Goal: Use online tool/utility: Utilize a website feature to perform a specific function

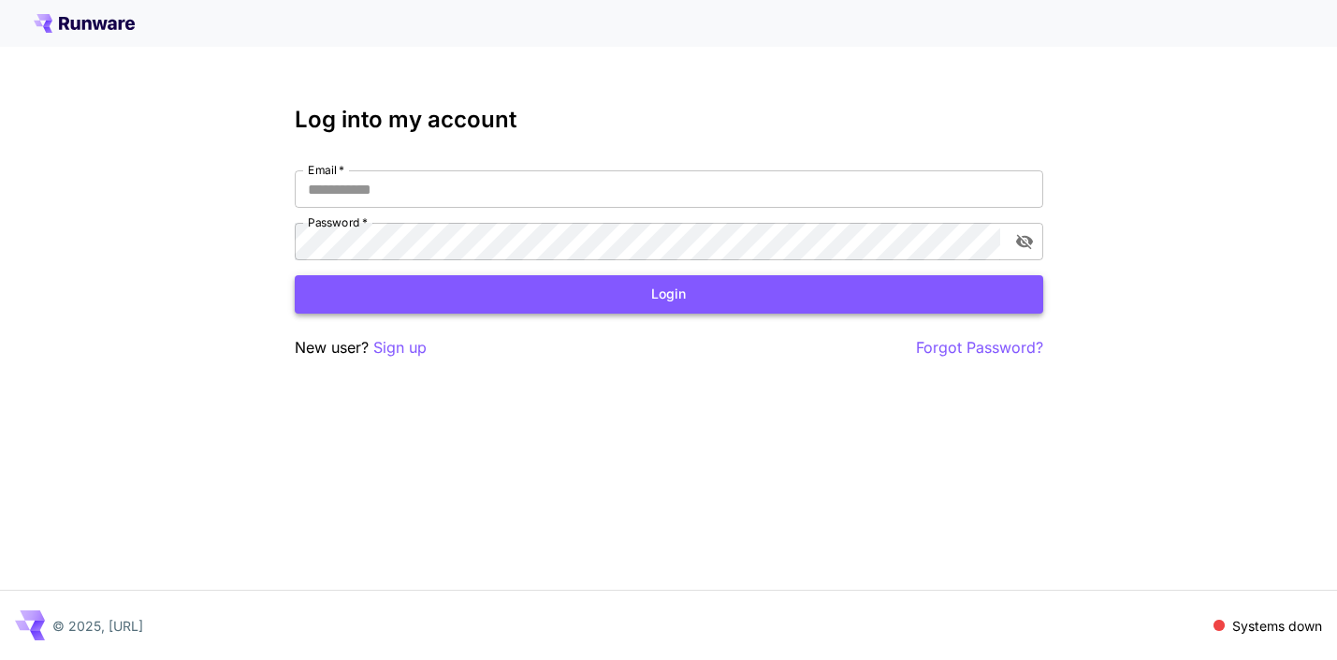
type input "**********"
click at [575, 283] on button "Login" at bounding box center [669, 294] width 749 height 38
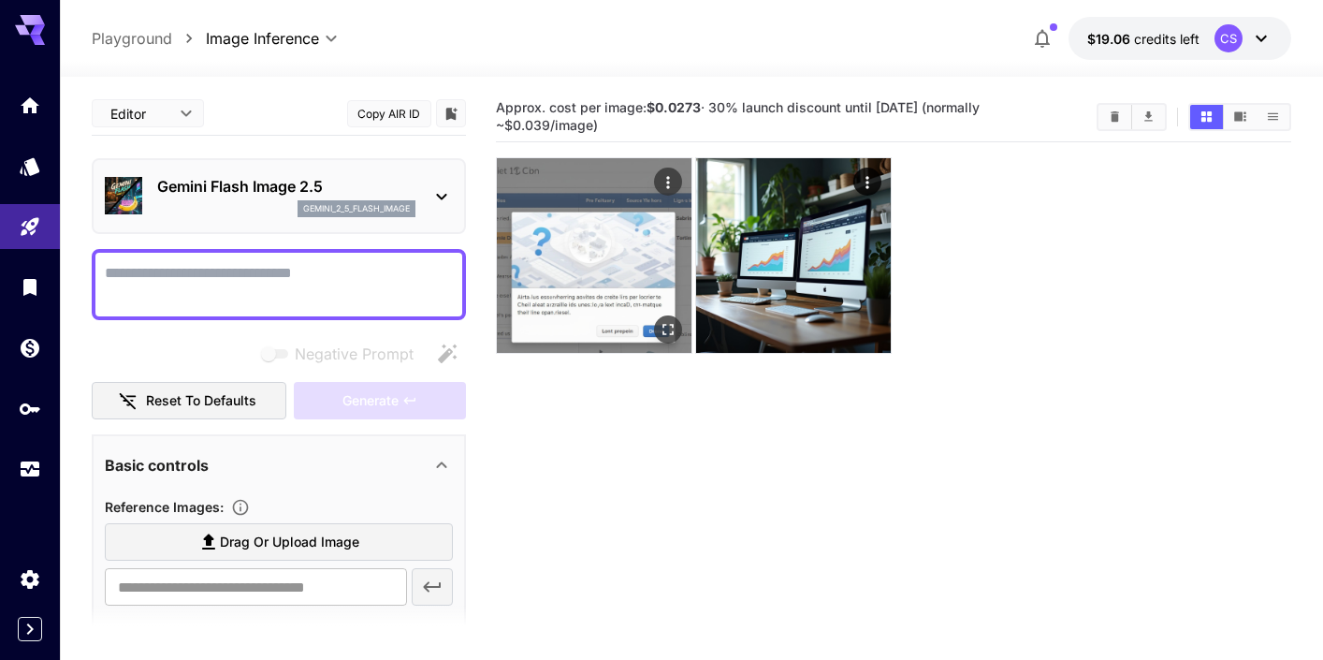
click at [583, 240] on img at bounding box center [594, 255] width 195 height 195
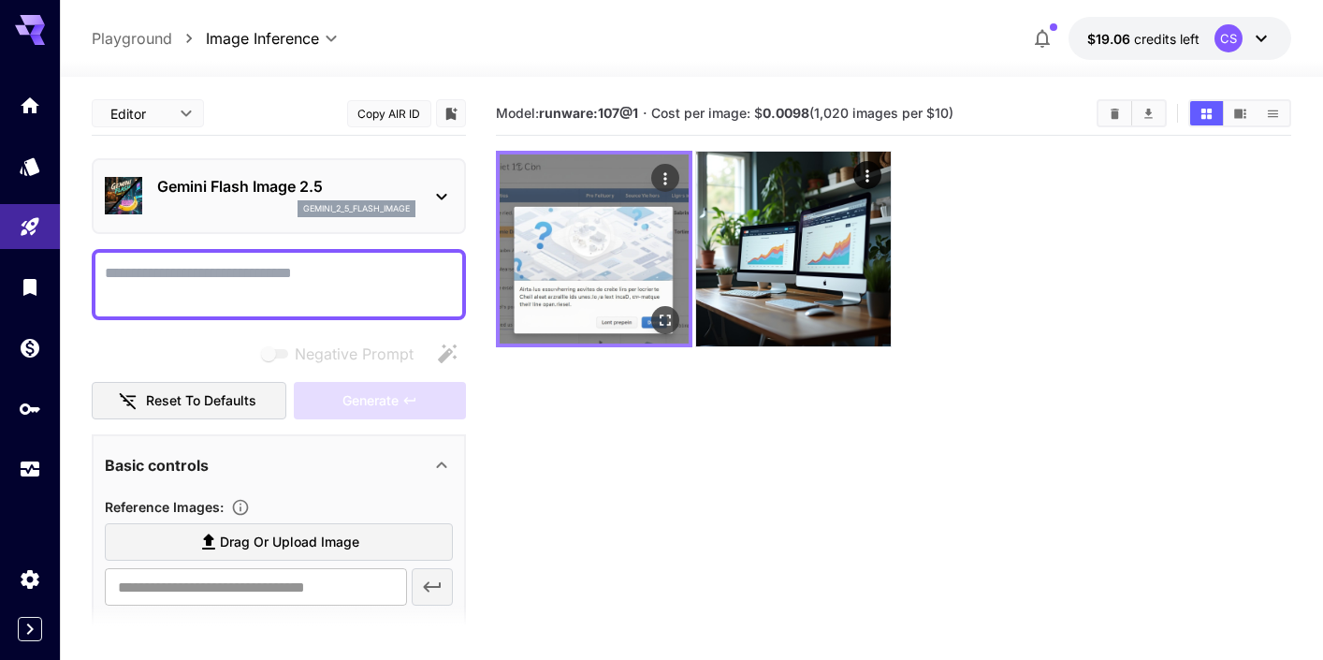
click at [626, 245] on img at bounding box center [594, 248] width 189 height 189
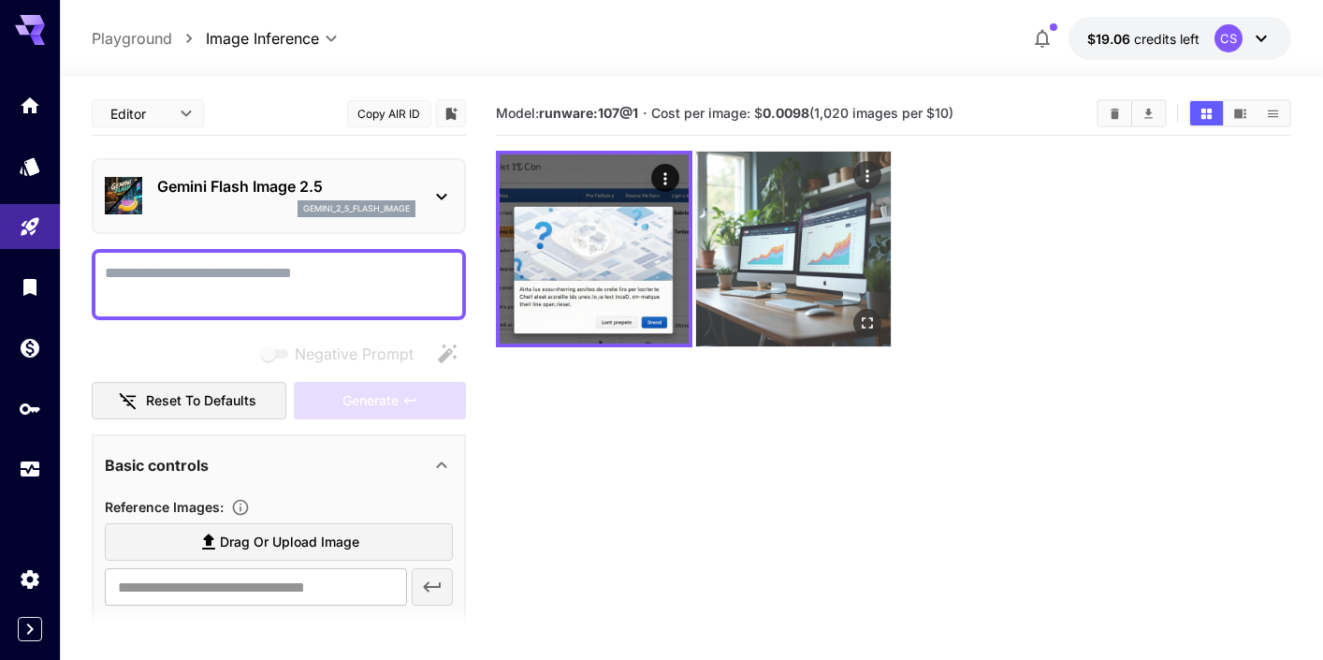
click at [825, 252] on img at bounding box center [793, 249] width 195 height 195
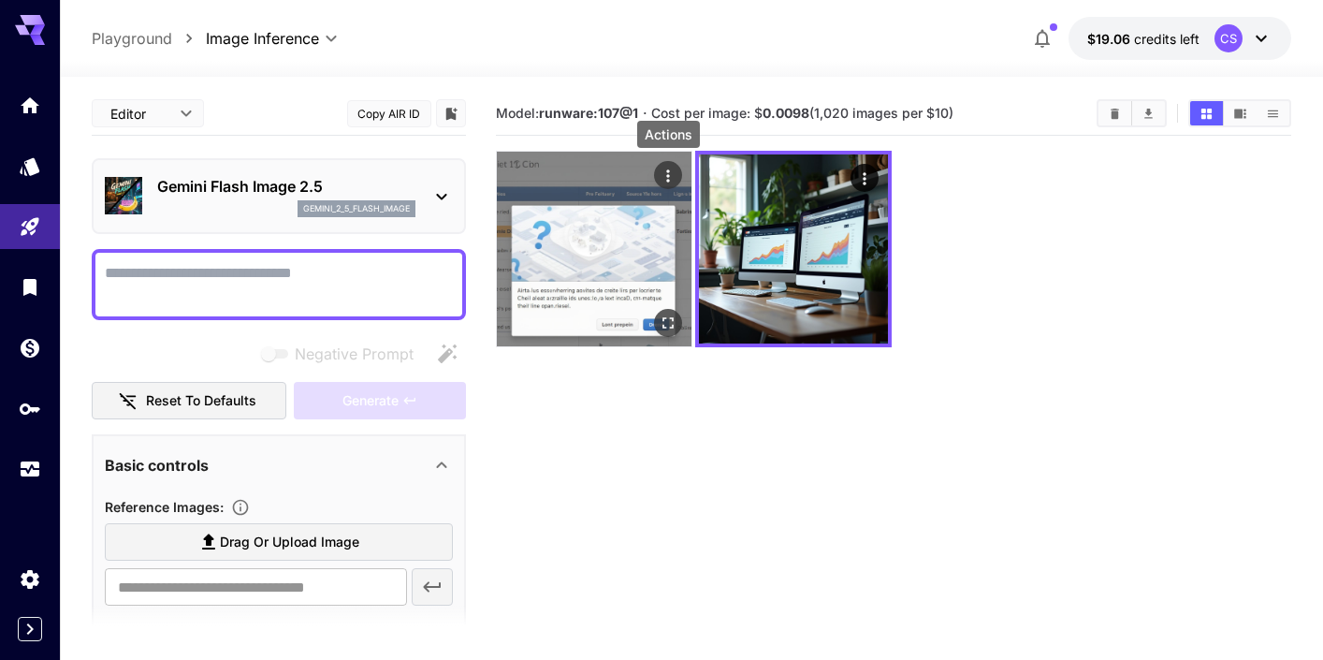
click at [676, 178] on icon "Actions" at bounding box center [668, 176] width 19 height 19
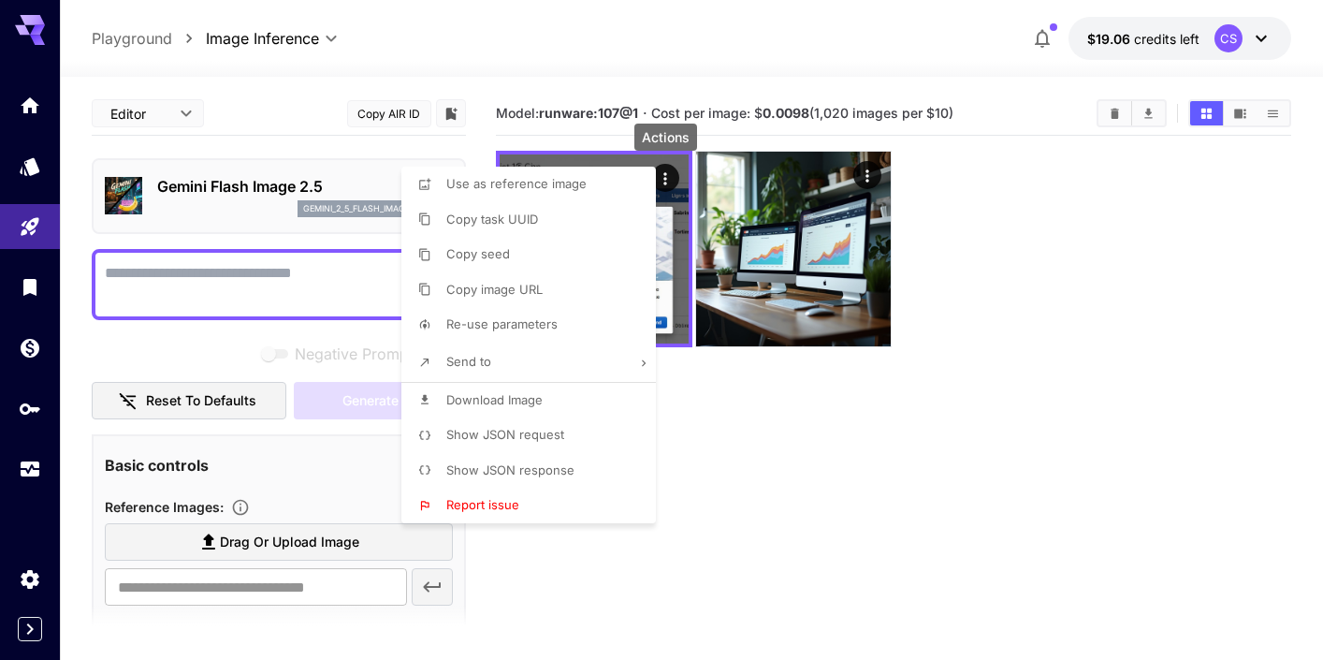
click at [1118, 314] on div at bounding box center [668, 330] width 1337 height 660
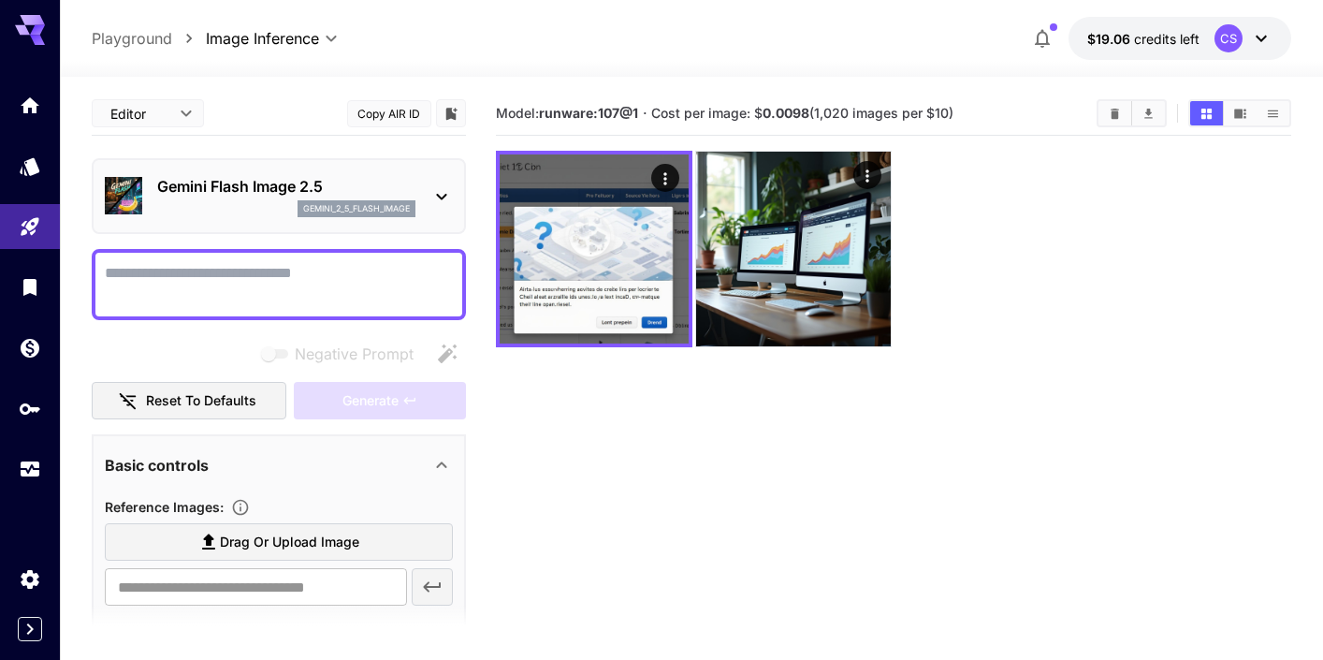
click at [444, 198] on icon at bounding box center [441, 196] width 22 height 22
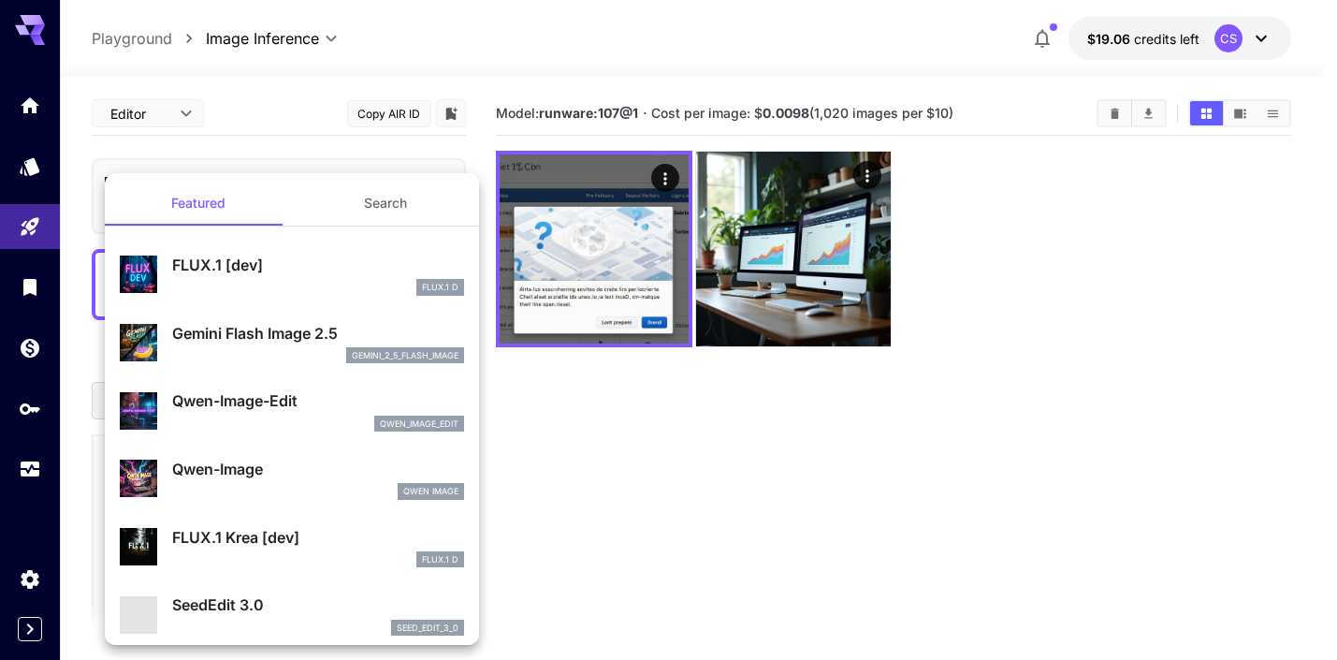
click at [1105, 322] on div at bounding box center [668, 330] width 1337 height 660
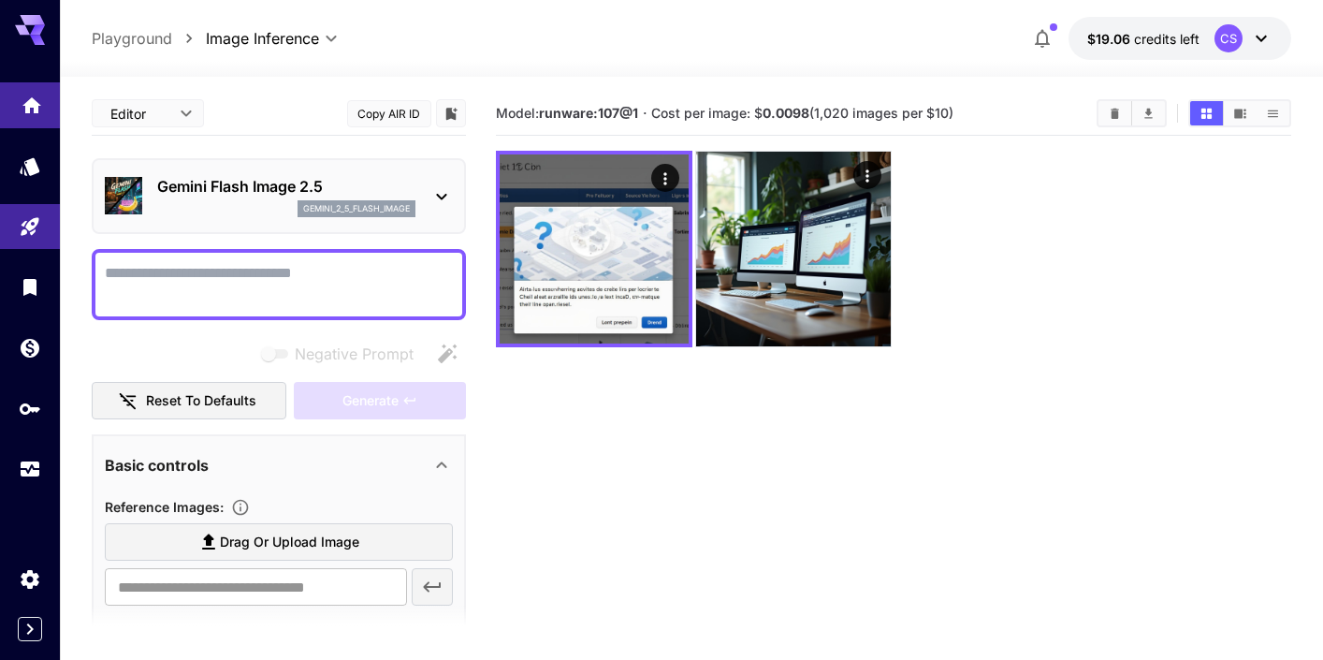
click at [48, 112] on link at bounding box center [30, 105] width 60 height 46
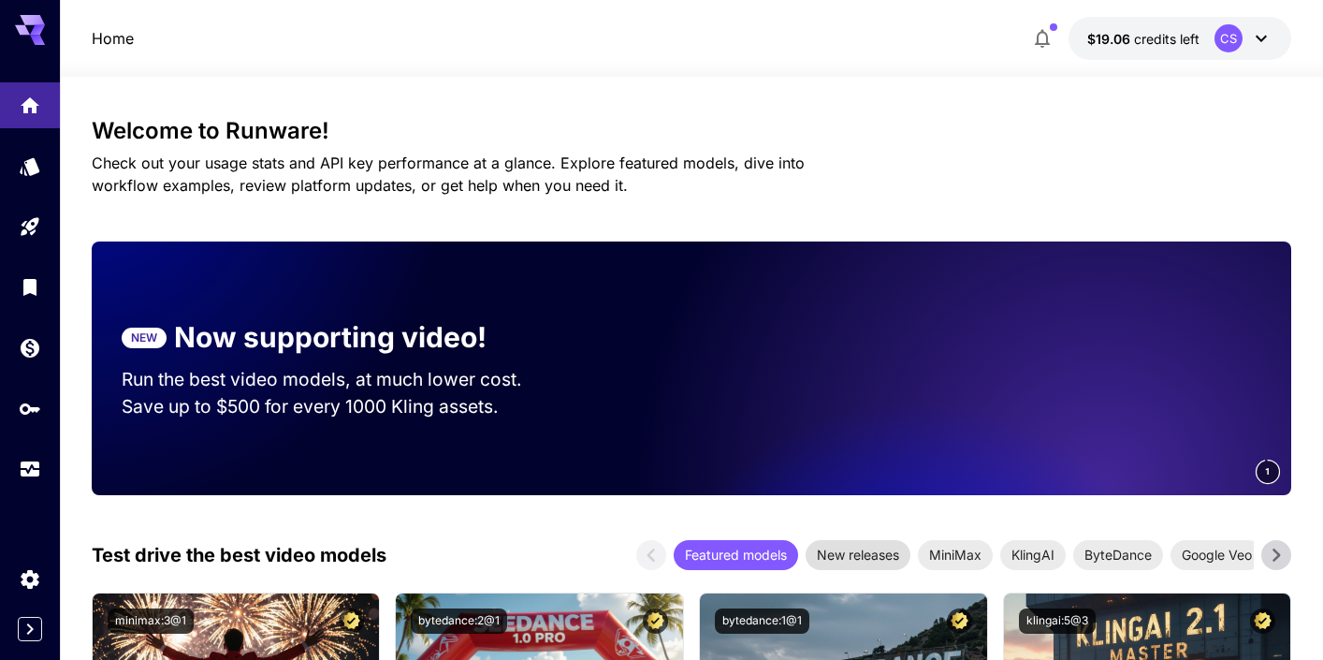
click at [856, 550] on span "New releases" at bounding box center [858, 555] width 105 height 20
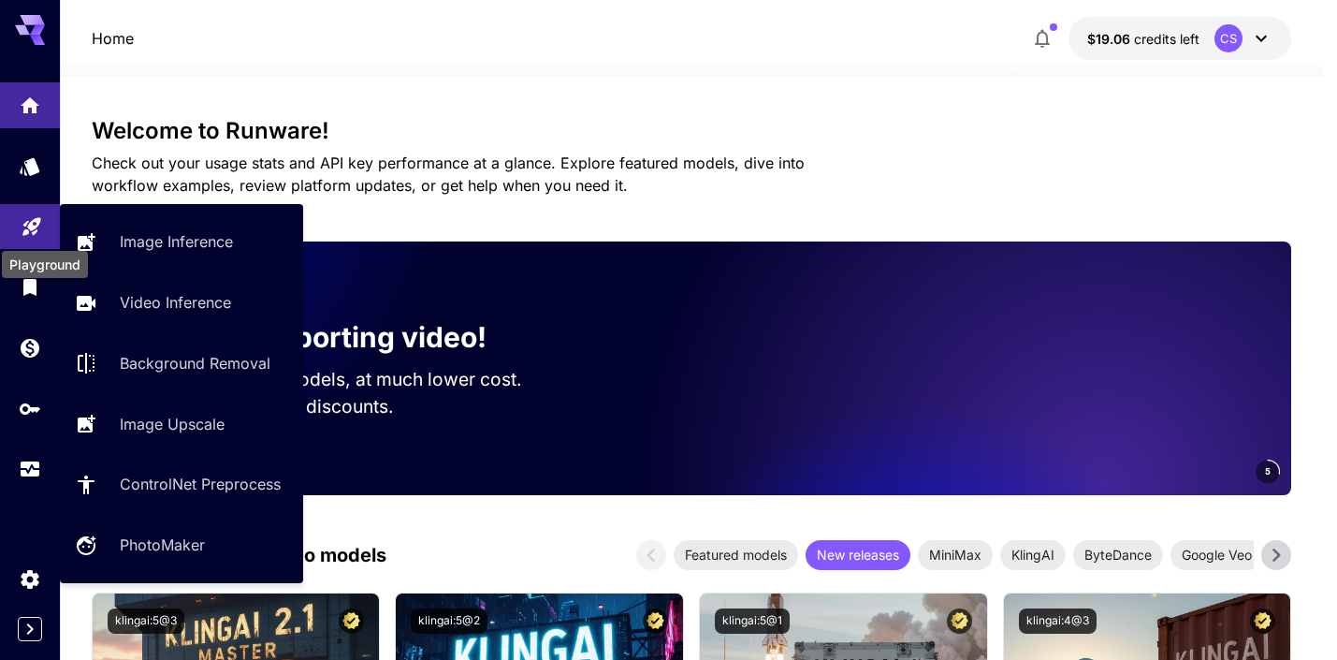
click at [36, 226] on icon "Playground" at bounding box center [32, 221] width 22 height 22
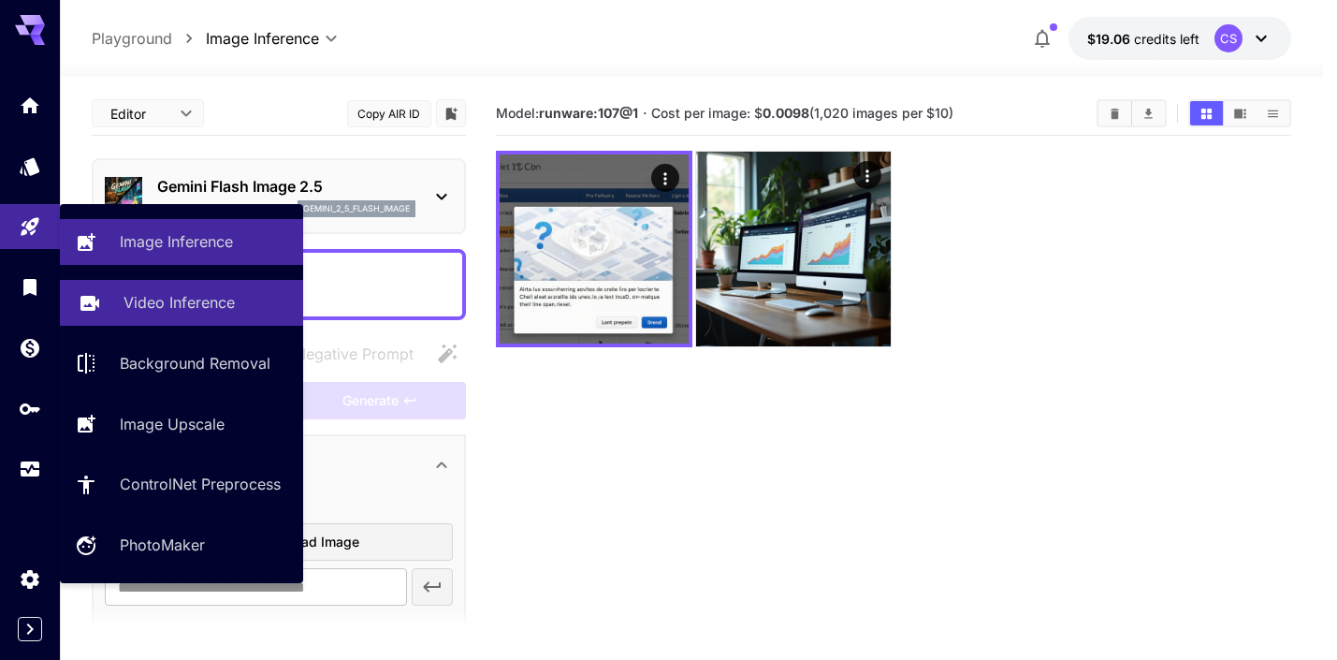
click at [163, 301] on p "Video Inference" at bounding box center [179, 302] width 111 height 22
type input "**********"
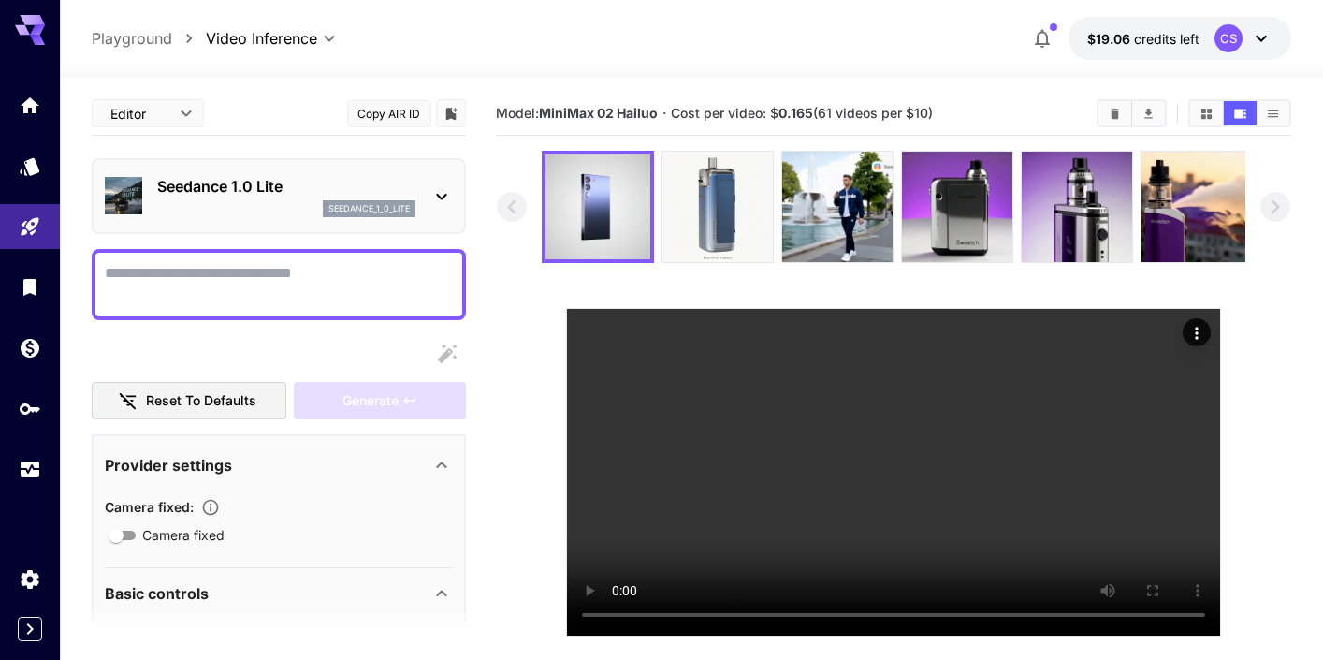
click at [442, 191] on icon at bounding box center [441, 196] width 22 height 22
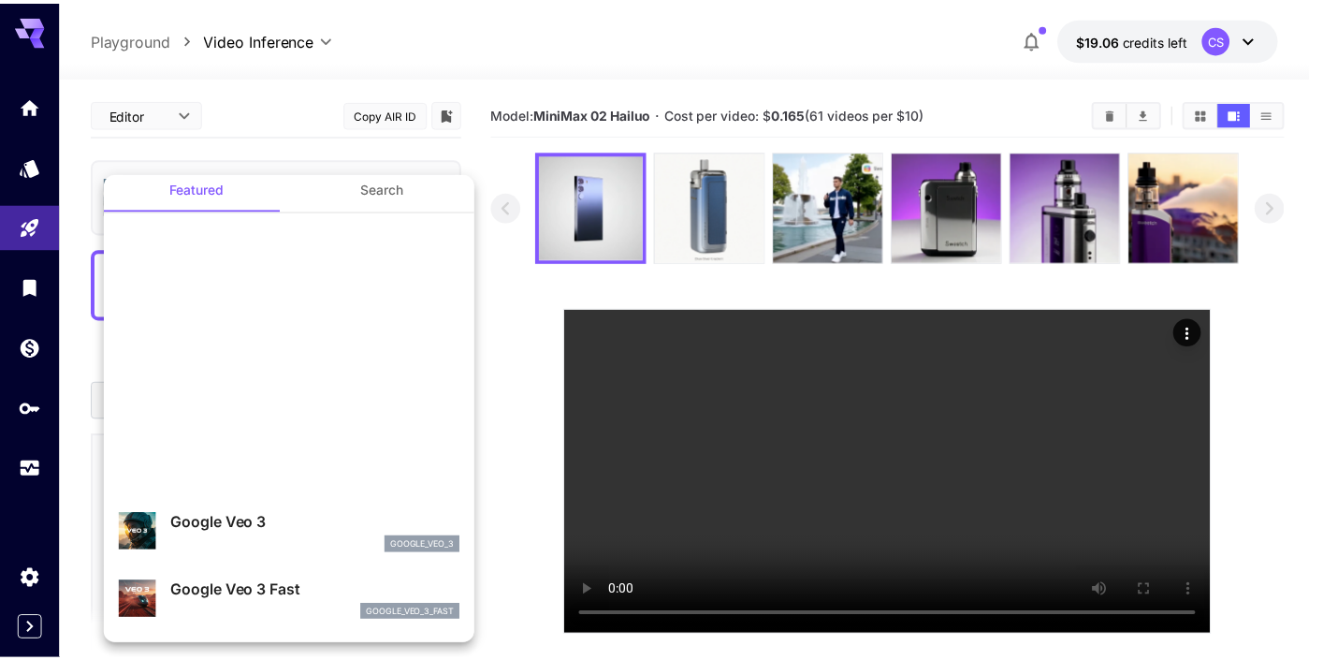
scroll to position [1, 0]
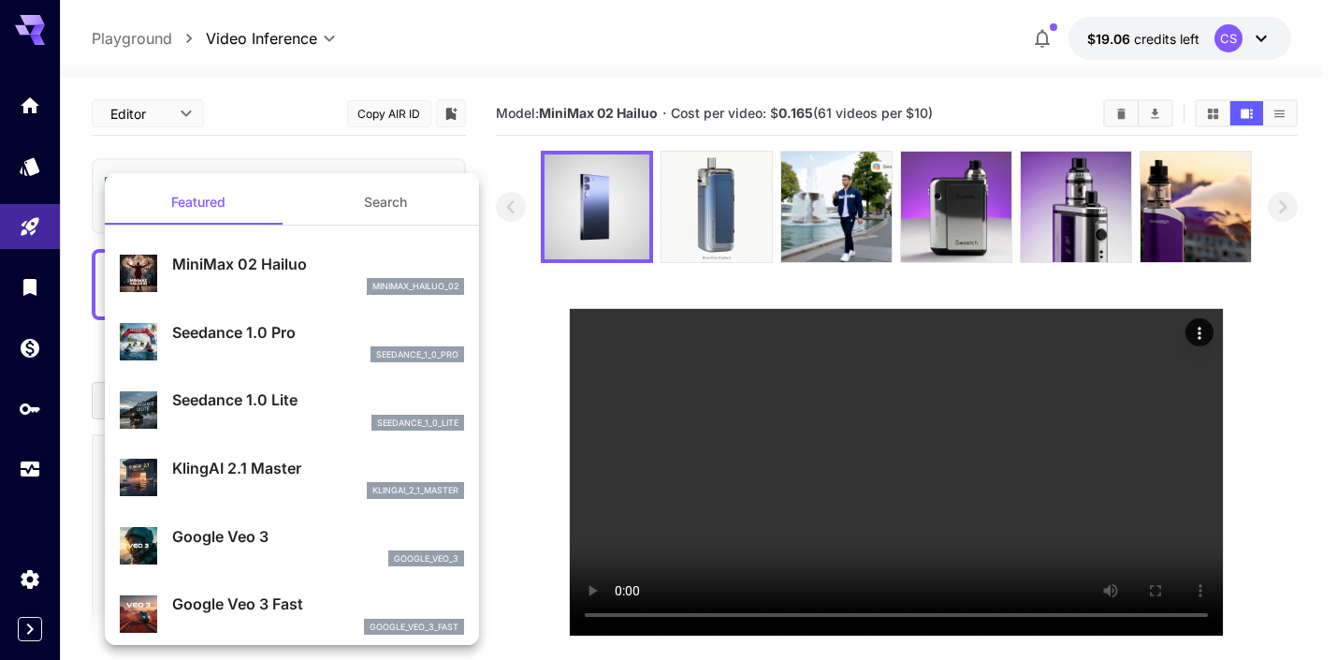
click at [485, 73] on div at bounding box center [668, 330] width 1337 height 660
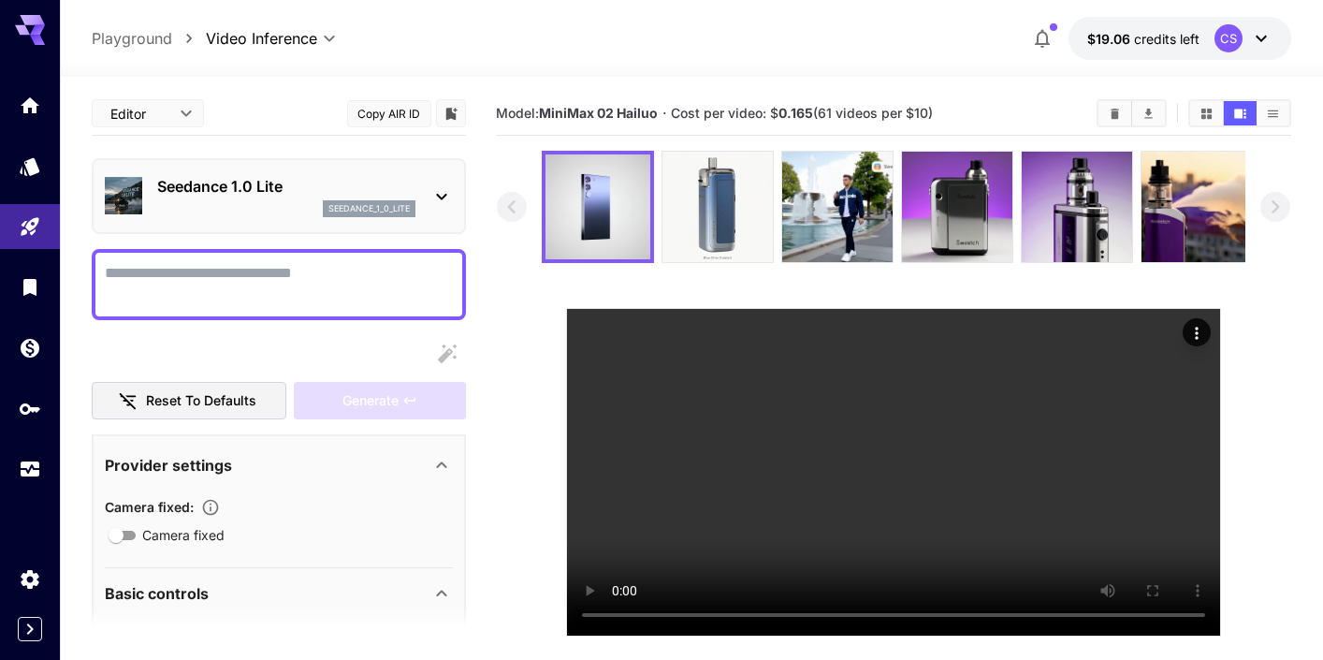
click at [156, 113] on body "**********" at bounding box center [661, 404] width 1323 height 808
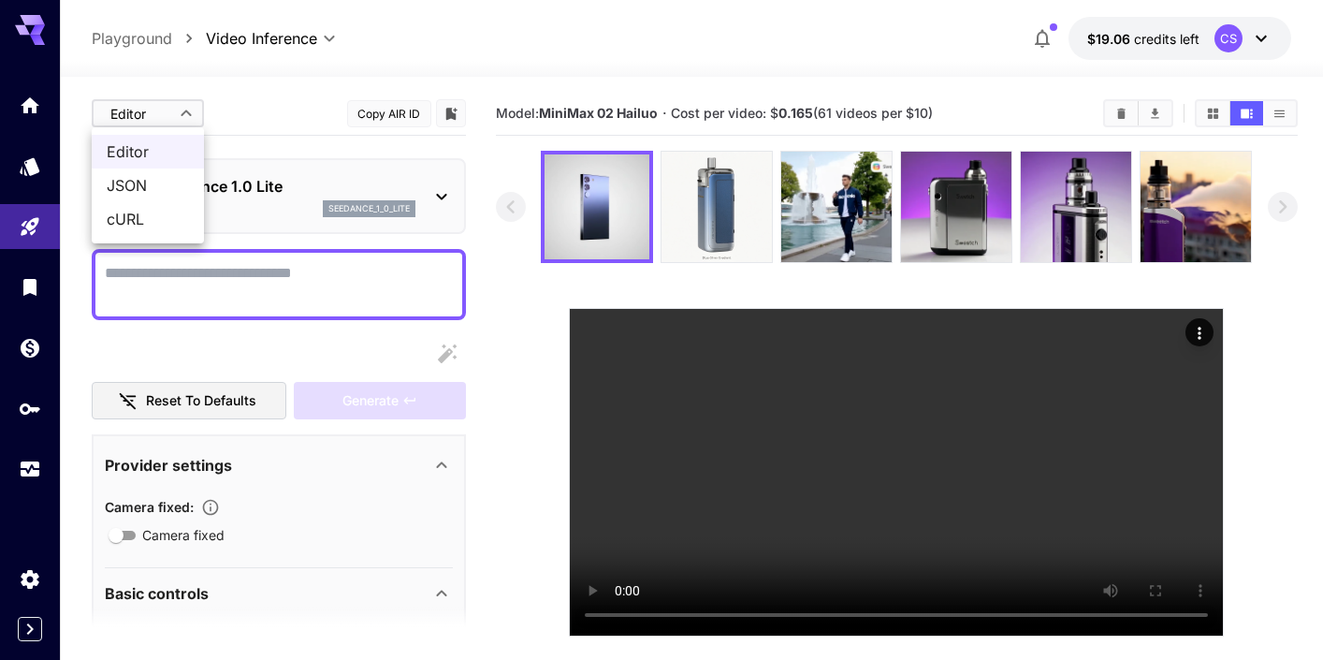
click at [298, 94] on div at bounding box center [668, 330] width 1337 height 660
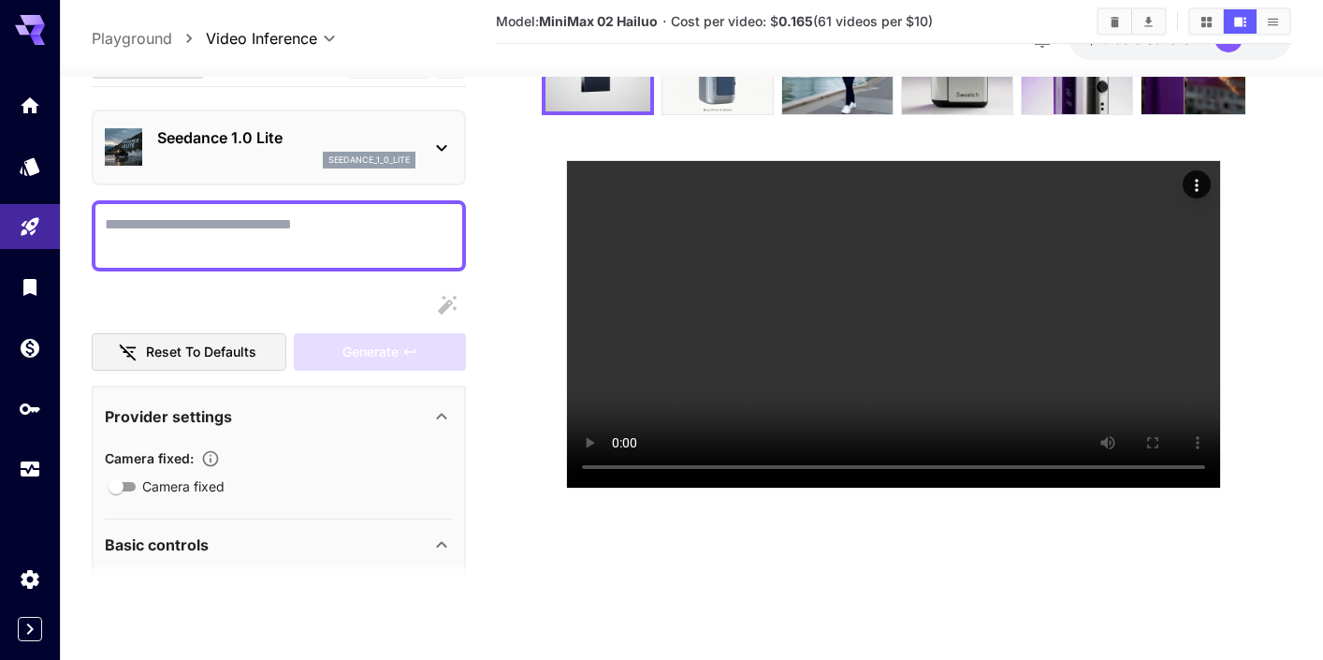
scroll to position [41, 0]
